Goal: Information Seeking & Learning: Learn about a topic

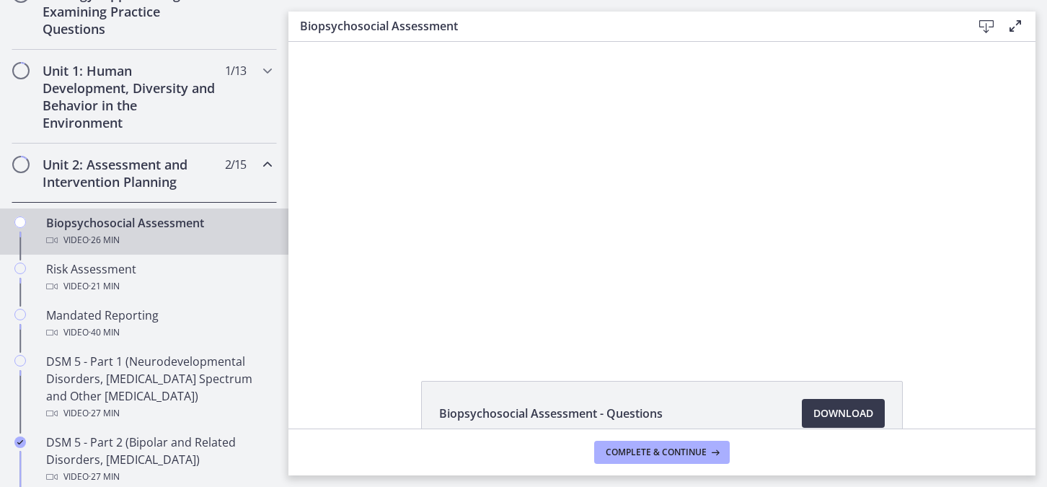
scroll to position [361, 0]
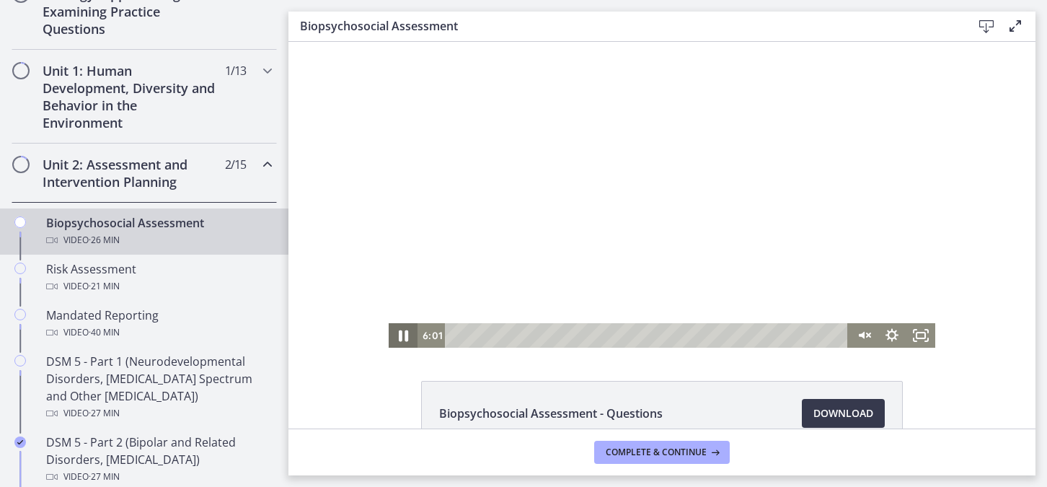
click at [399, 334] on icon "Pause" at bounding box center [403, 336] width 35 height 30
click at [789, 333] on div "22:55" at bounding box center [649, 335] width 386 height 25
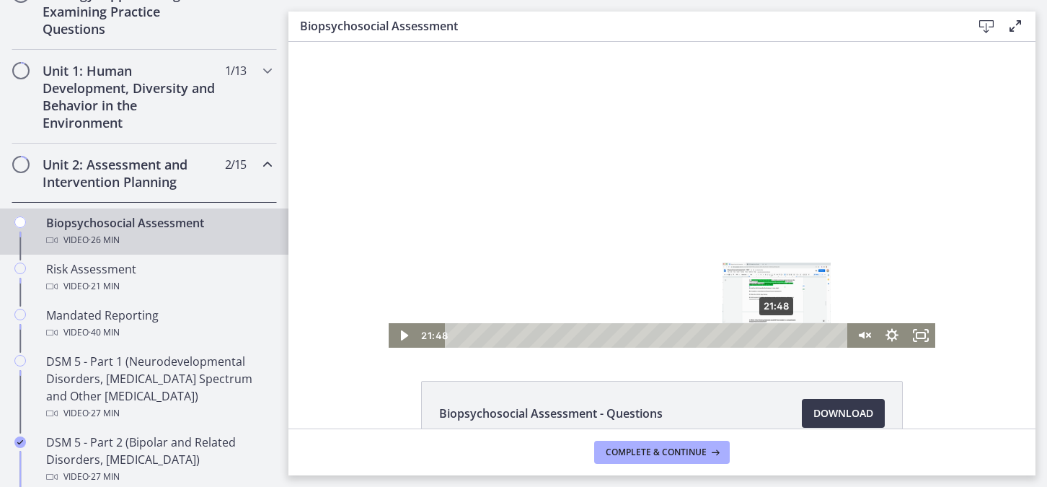
click at [773, 333] on div "21:48" at bounding box center [649, 335] width 386 height 25
